Goal: Task Accomplishment & Management: Use online tool/utility

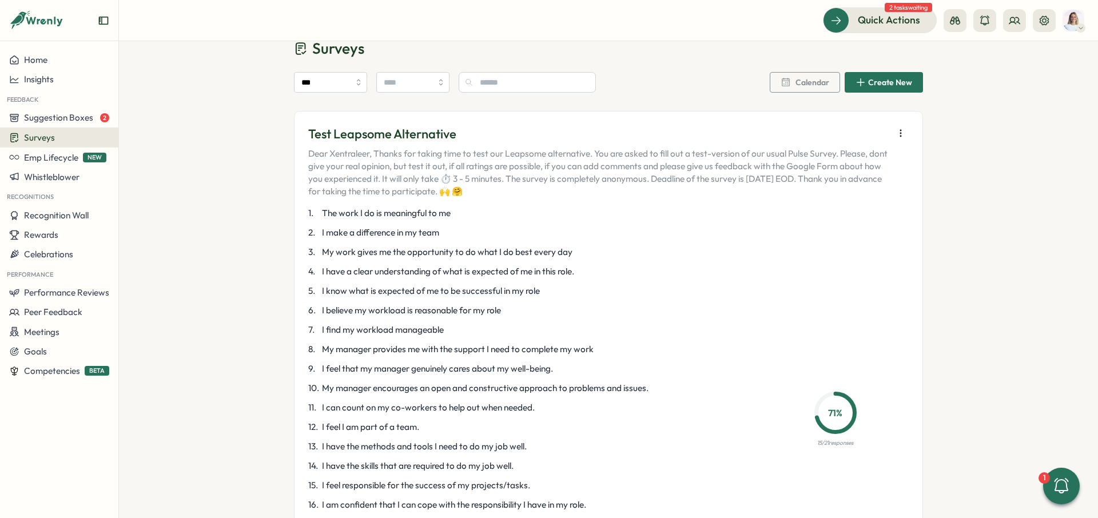
scroll to position [31, 0]
click at [892, 83] on span "Create New" at bounding box center [890, 82] width 44 height 8
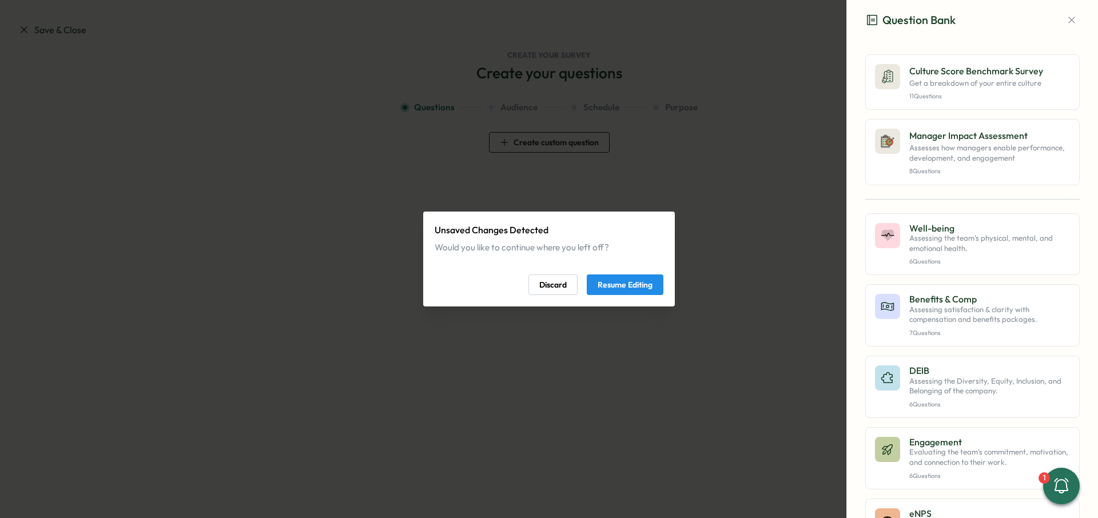
drag, startPoint x: 559, startPoint y: 282, endPoint x: 565, endPoint y: 280, distance: 6.7
click at [559, 283] on span "Discard" at bounding box center [552, 284] width 27 height 19
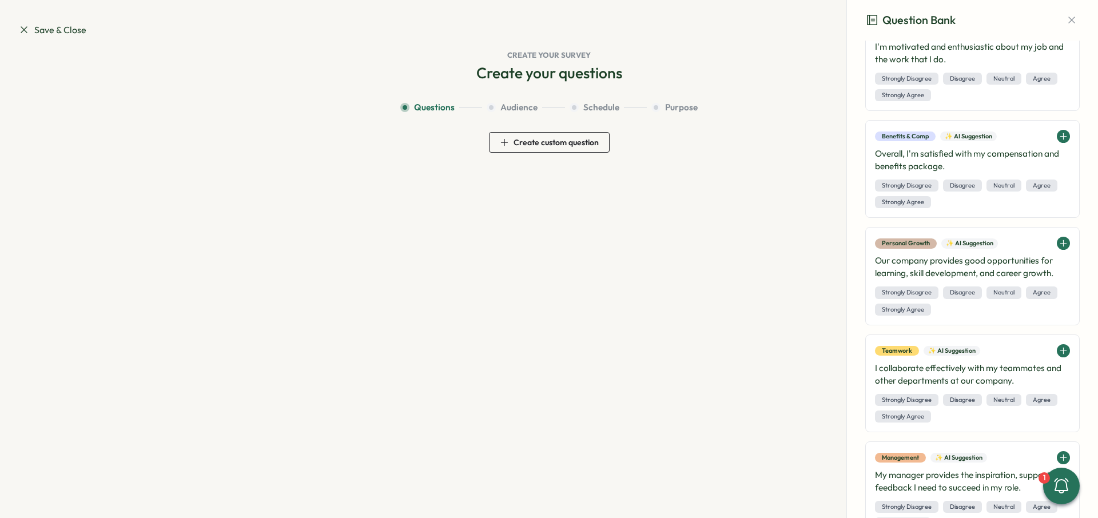
scroll to position [1676, 0]
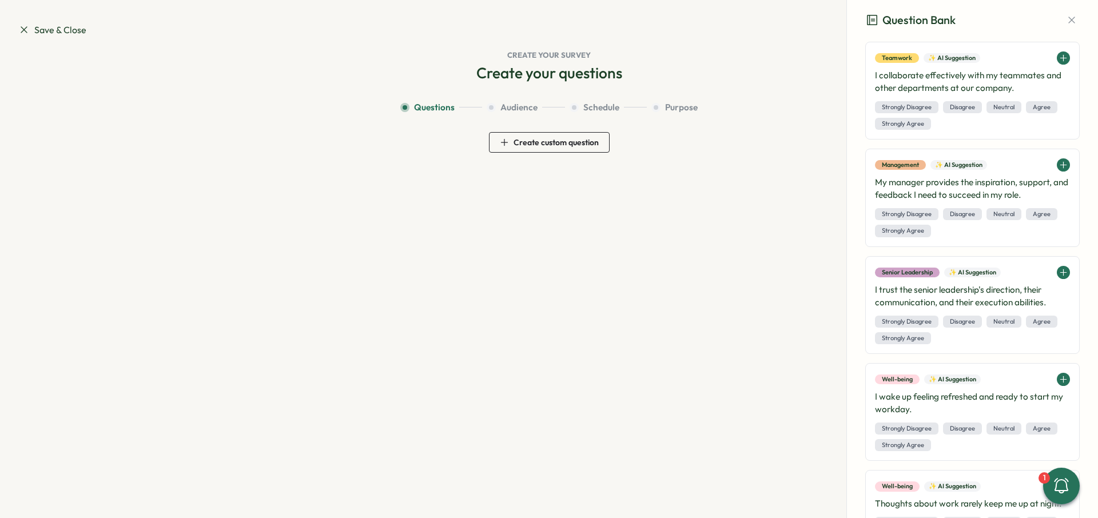
click at [572, 143] on span "Create custom question" at bounding box center [555, 142] width 85 height 8
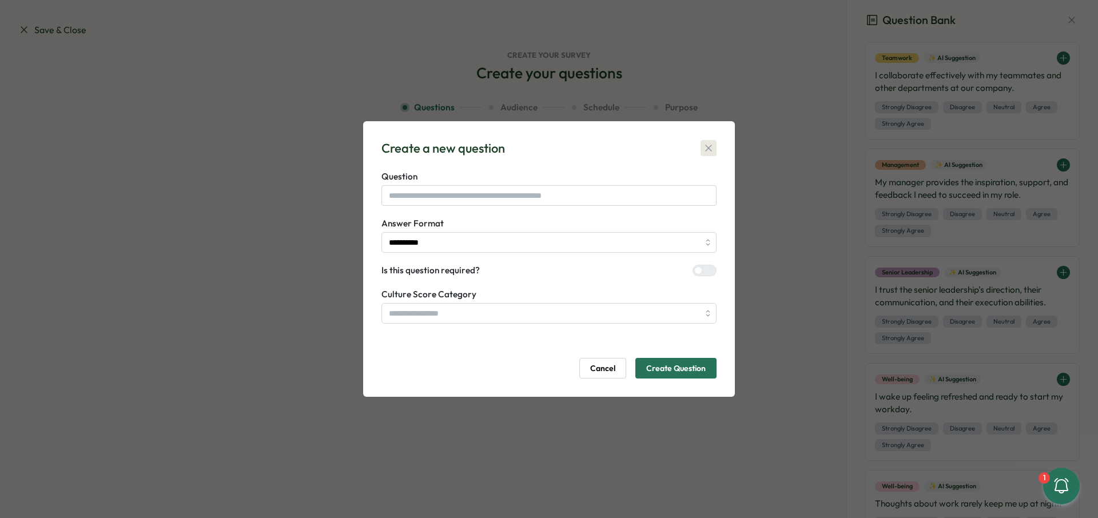
click at [713, 147] on button "button" at bounding box center [708, 148] width 16 height 16
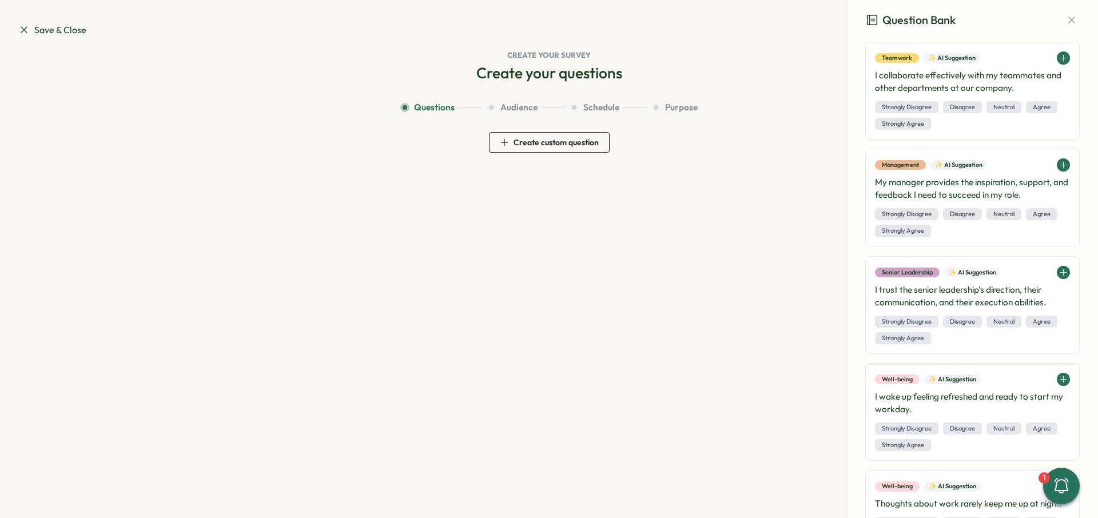
click at [80, 33] on span "Save & Close" at bounding box center [52, 30] width 68 height 14
